Goal: Transaction & Acquisition: Book appointment/travel/reservation

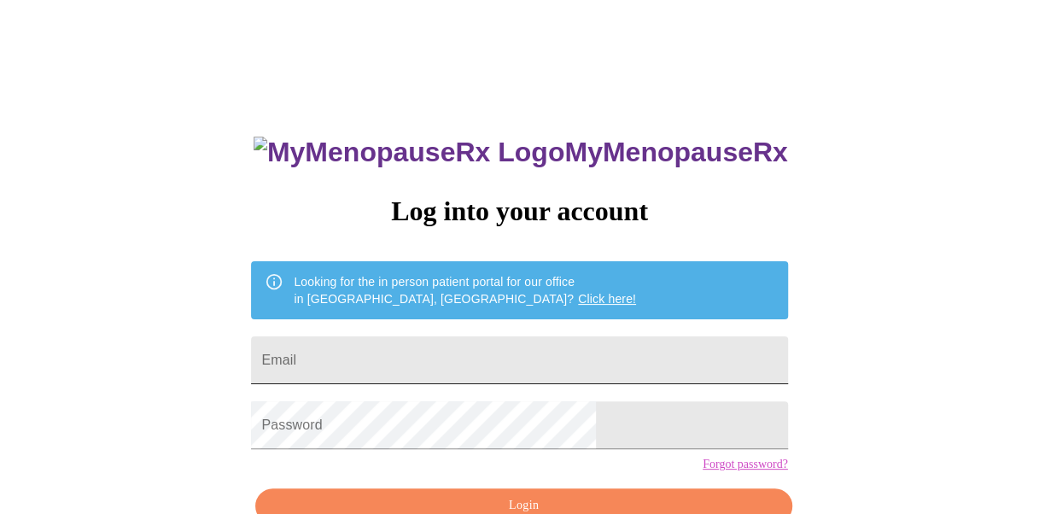
click at [490, 352] on input "Email" at bounding box center [519, 360] width 536 height 48
type input "claudiamurillo_11@hotmail.com"
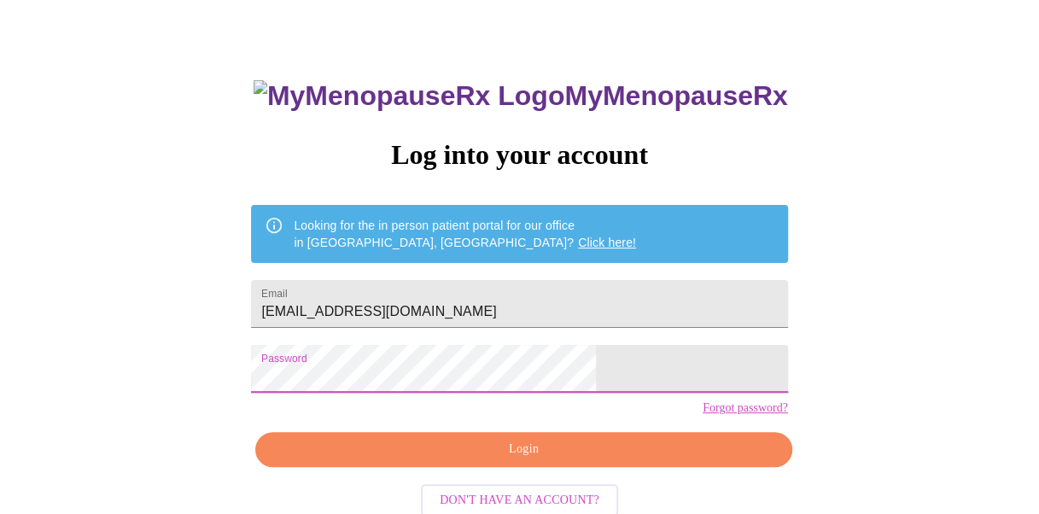
scroll to position [96, 0]
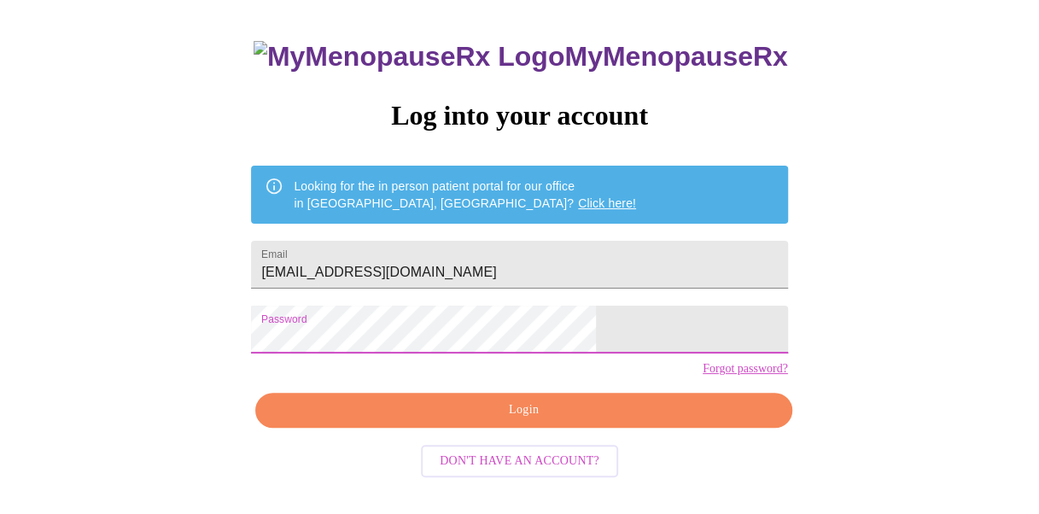
click at [528, 421] on span "Login" at bounding box center [523, 409] width 497 height 21
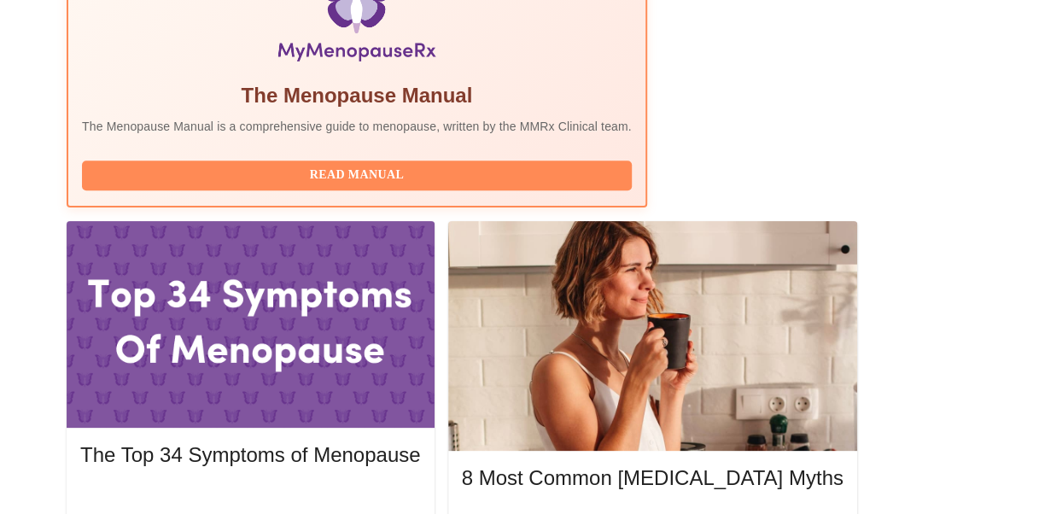
scroll to position [635, 0]
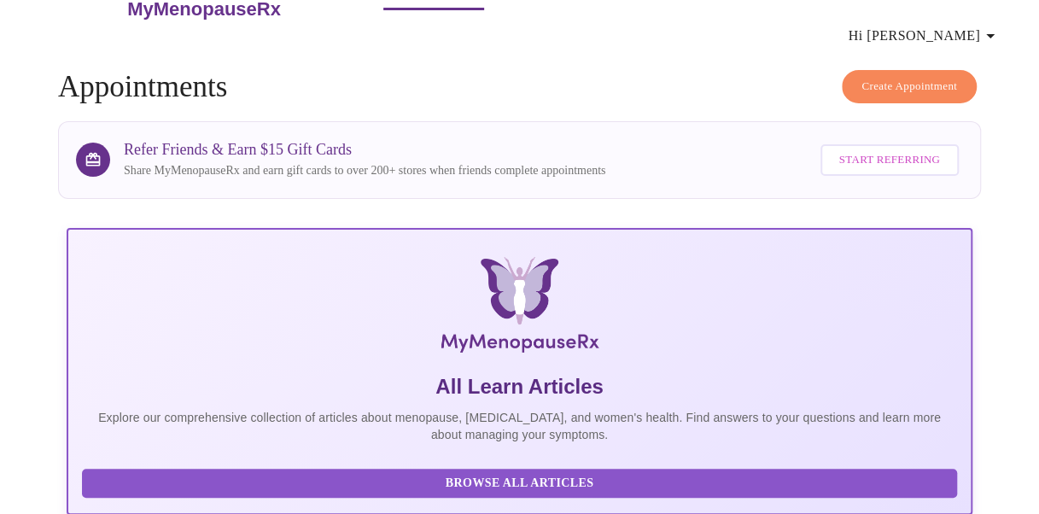
scroll to position [0, 0]
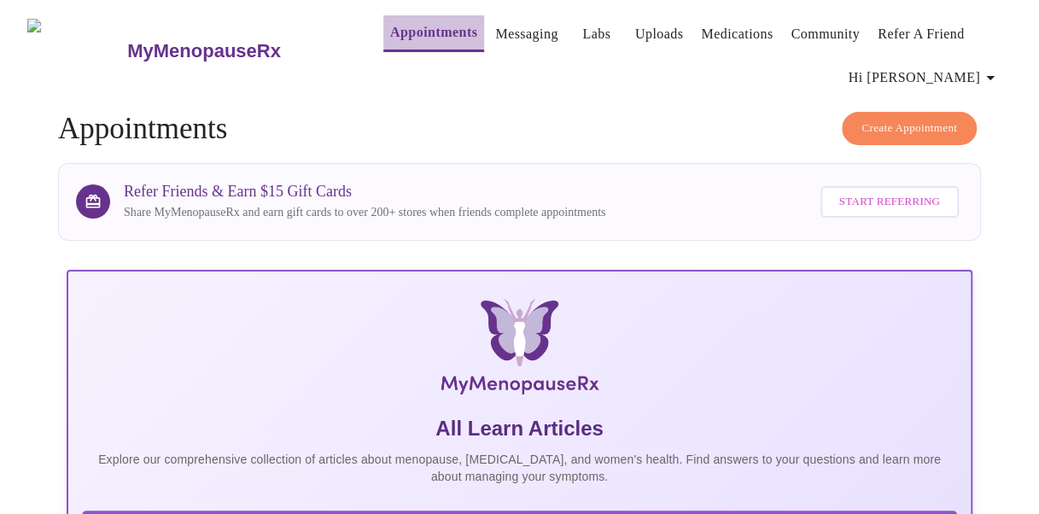
click at [390, 23] on link "Appointments" at bounding box center [433, 32] width 87 height 24
click at [886, 128] on span "Create Appointment" at bounding box center [909, 129] width 96 height 20
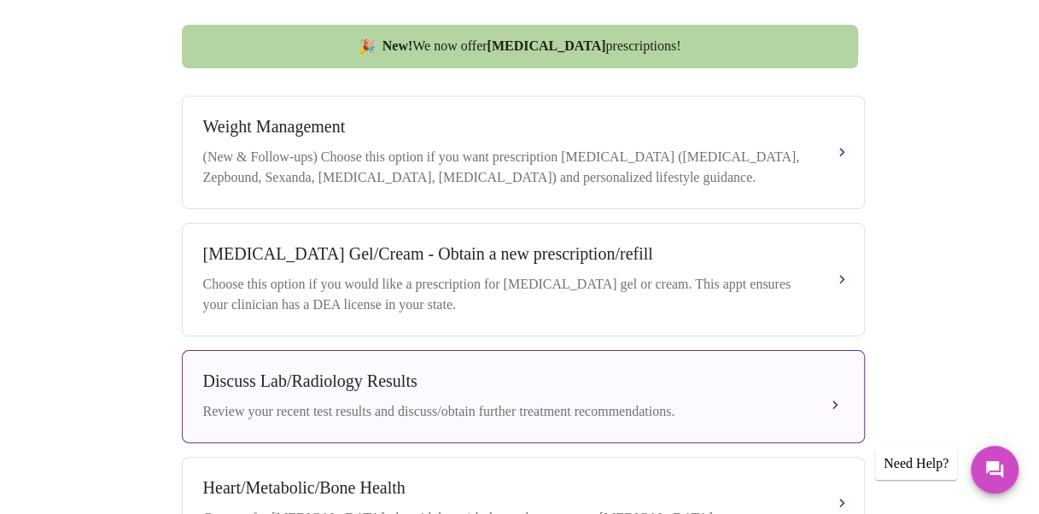
scroll to position [683, 0]
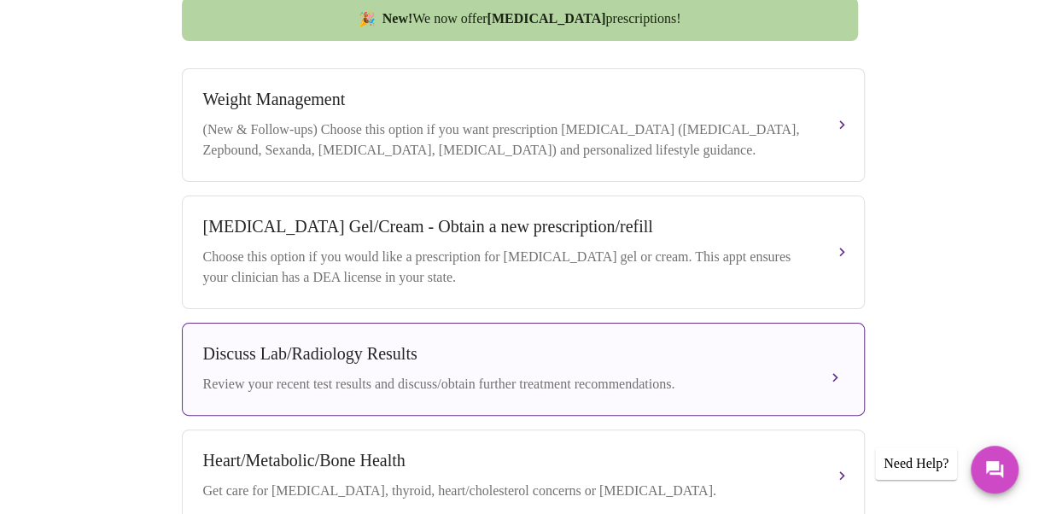
click at [524, 366] on div "Discuss Lab/Radiology Results Review your recent test results and discuss/obtai…" at bounding box center [523, 369] width 640 height 50
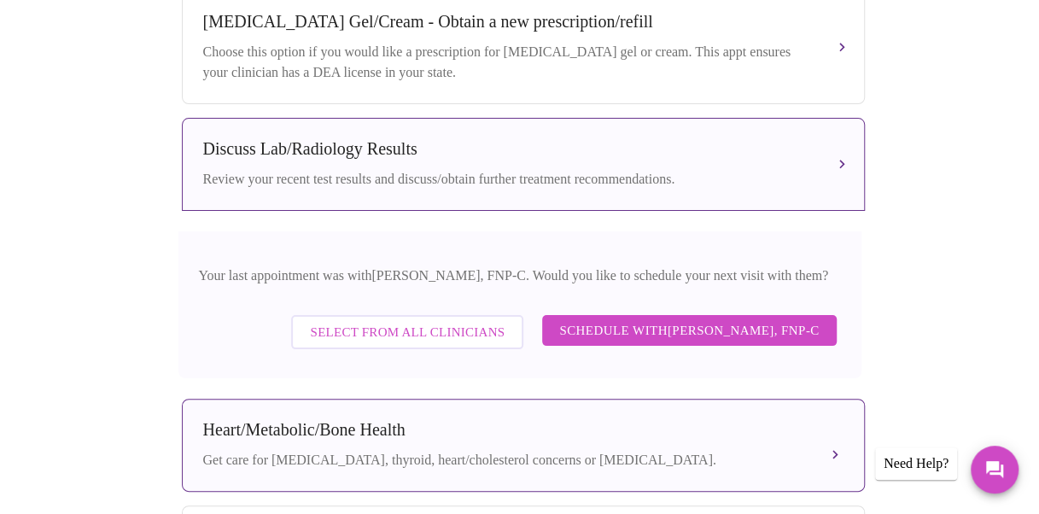
scroll to position [910, 0]
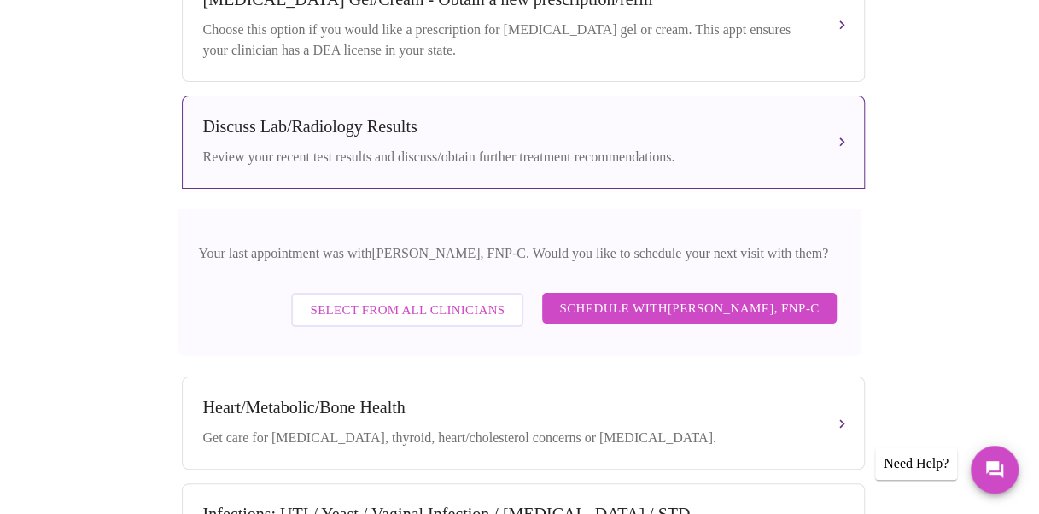
click at [418, 317] on span "Select from All Clinicians" at bounding box center [407, 310] width 195 height 22
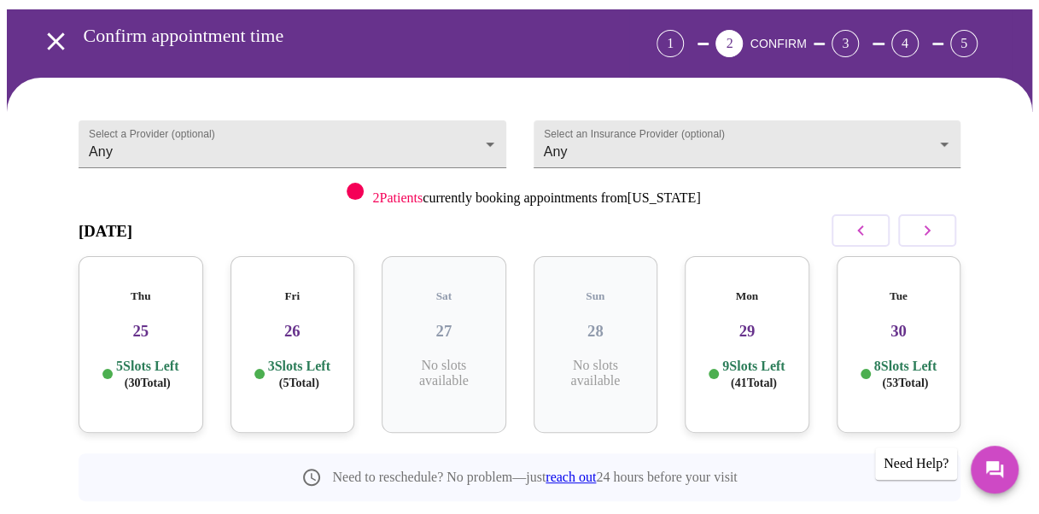
scroll to position [0, 0]
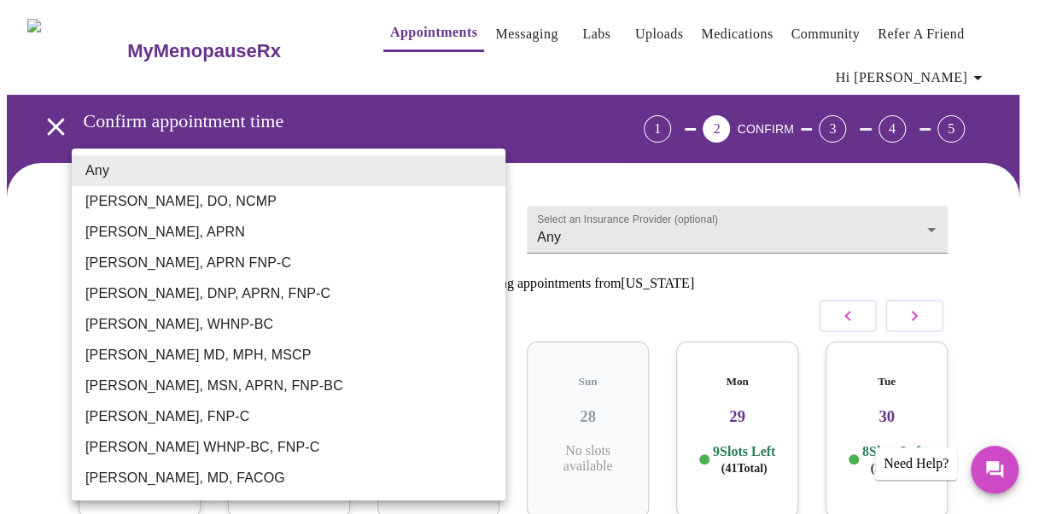
click at [492, 222] on body "MyMenopauseRx Appointments Messaging Labs Uploads Medications Community Refer a…" at bounding box center [519, 365] width 1025 height 717
click at [783, 302] on div at bounding box center [525, 257] width 1051 height 514
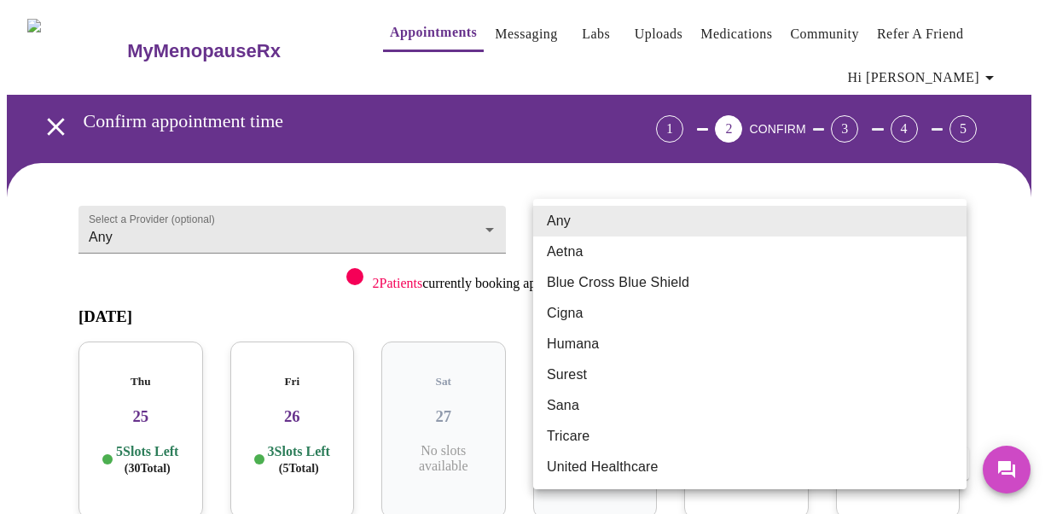
click at [696, 225] on body "MyMenopauseRx Appointments Messaging Labs Uploads Medications Community Refer a…" at bounding box center [526, 365] width 1038 height 717
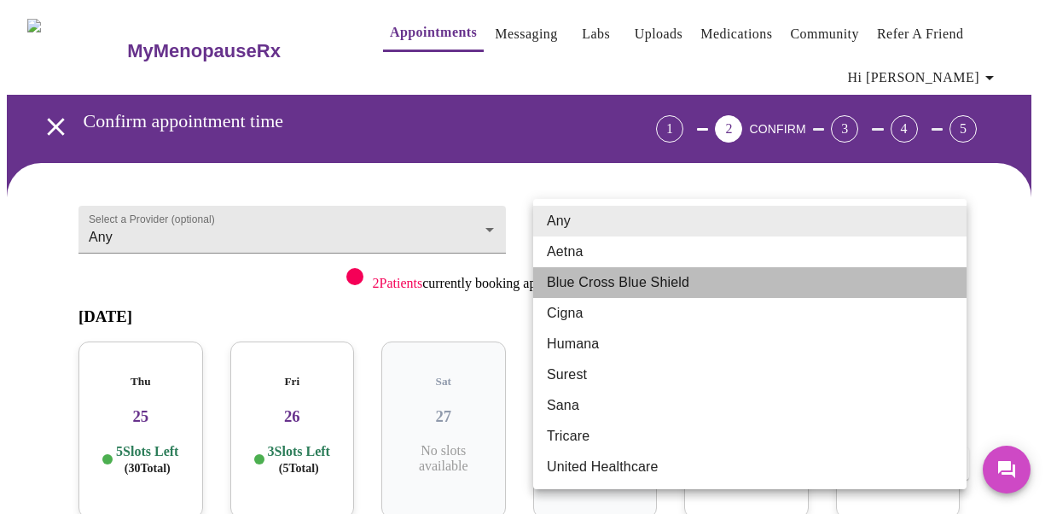
click at [681, 277] on li "Blue Cross Blue Shield" at bounding box center [750, 282] width 434 height 31
type input "Blue Cross Blue Shield"
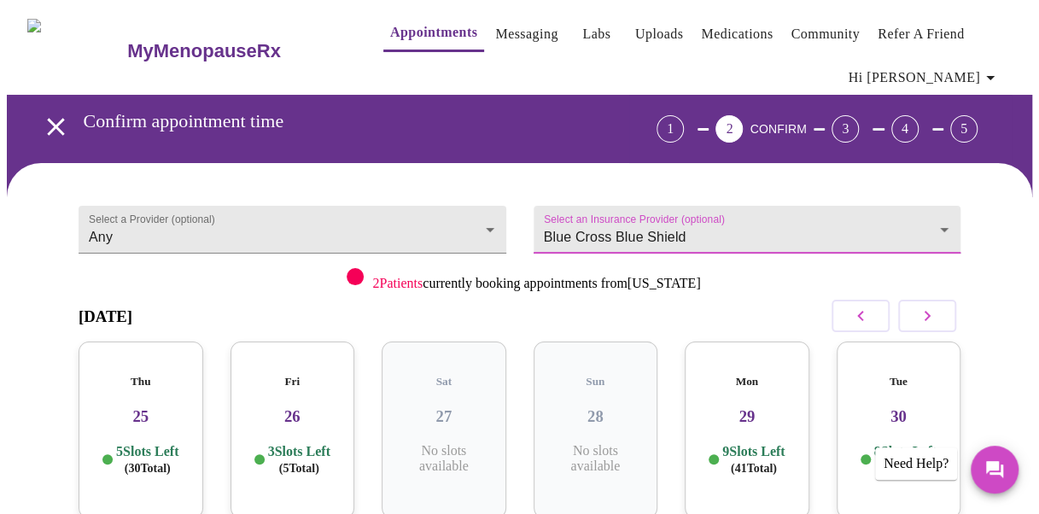
click at [301, 462] on span "( 5 Total)" at bounding box center [299, 468] width 40 height 13
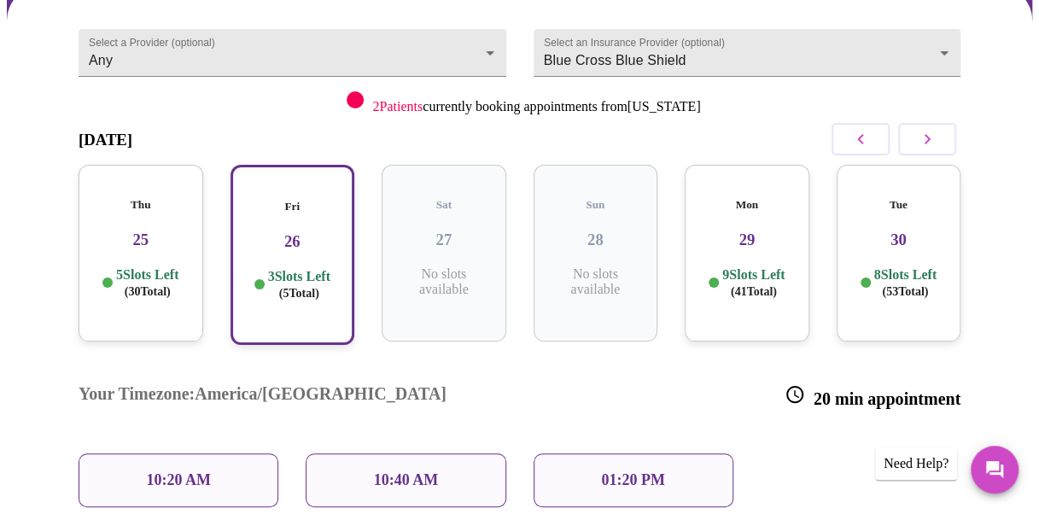
scroll to position [205, 0]
